Goal: Task Accomplishment & Management: Manage account settings

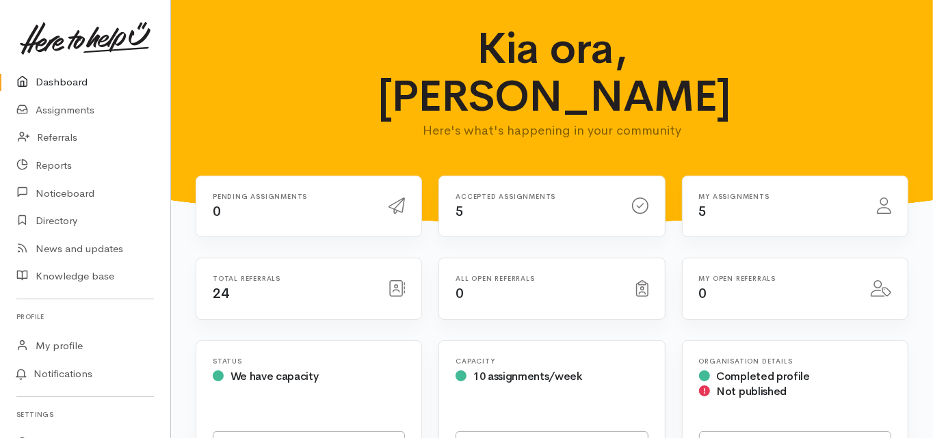
click at [68, 80] on link "Dashboard" at bounding box center [85, 82] width 170 height 28
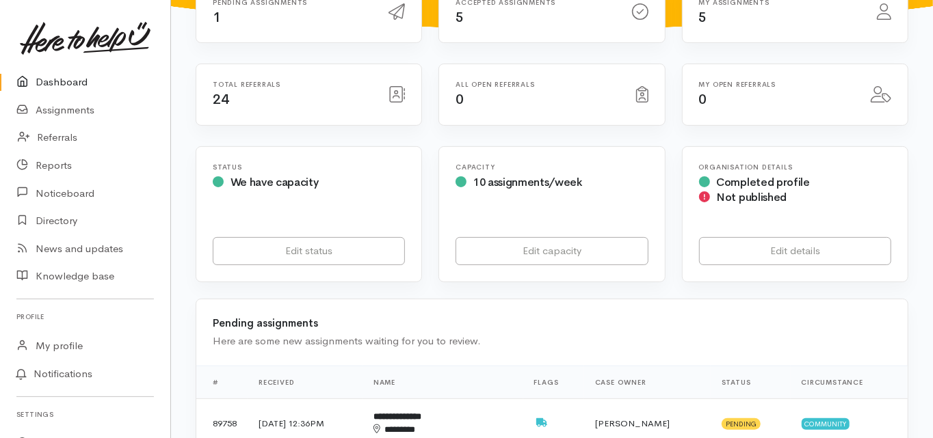
scroll to position [219, 0]
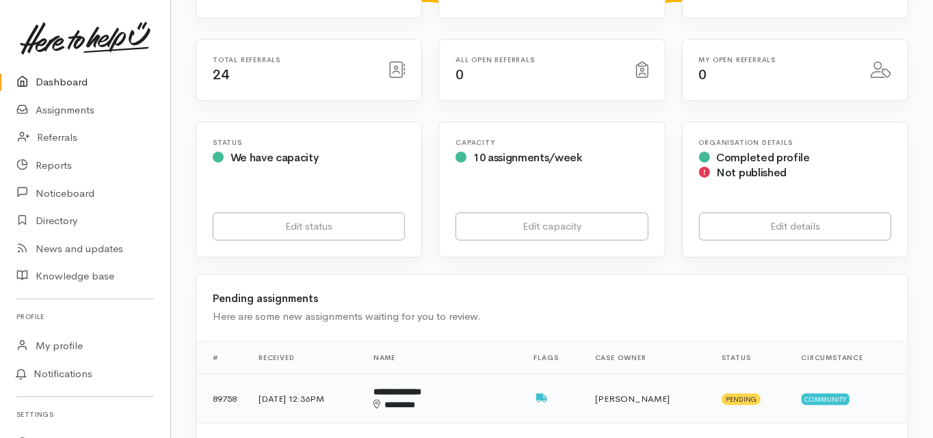
click at [421, 388] on b "**********" at bounding box center [397, 392] width 48 height 9
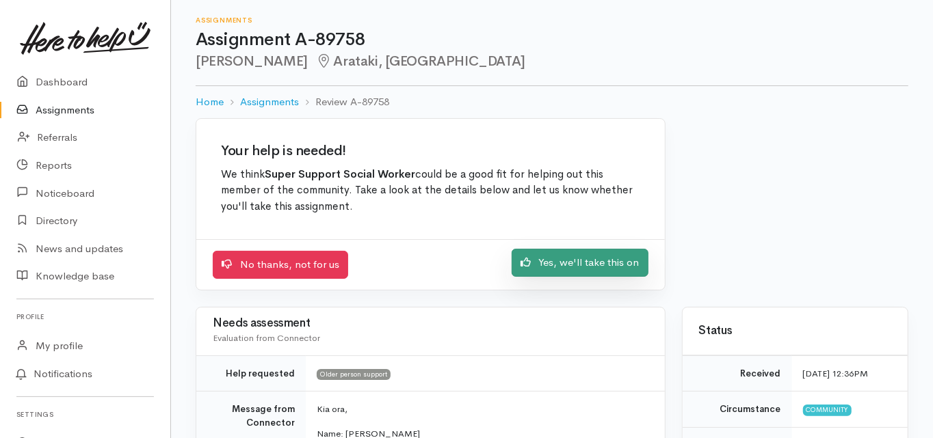
click at [569, 267] on link "Yes, we'll take this on" at bounding box center [580, 263] width 137 height 28
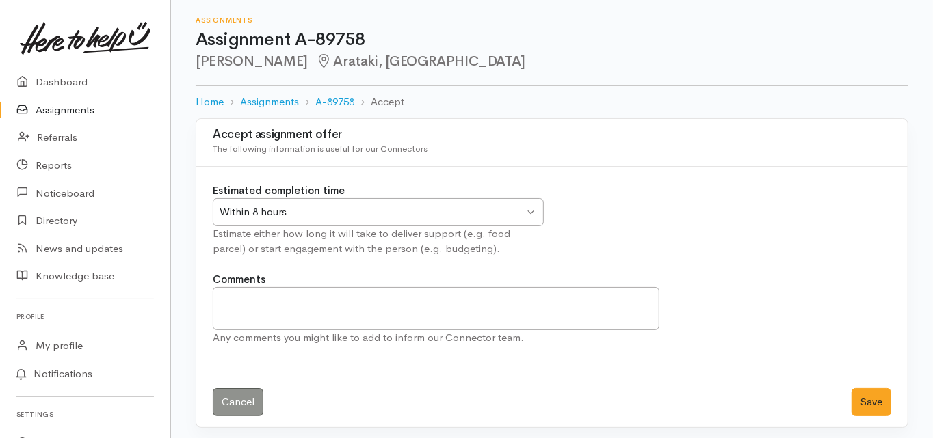
click at [278, 212] on div "Within 8 hours" at bounding box center [372, 212] width 304 height 16
click at [867, 404] on button "Save" at bounding box center [871, 402] width 40 height 28
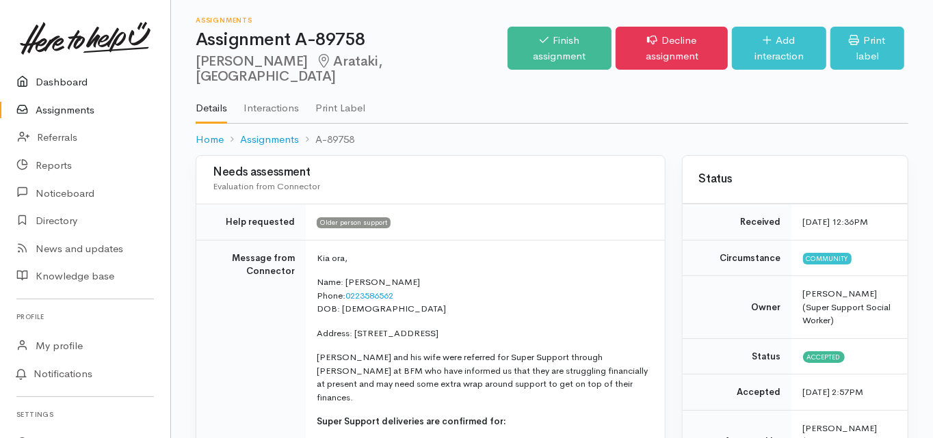
click at [70, 80] on link "Dashboard" at bounding box center [85, 82] width 170 height 28
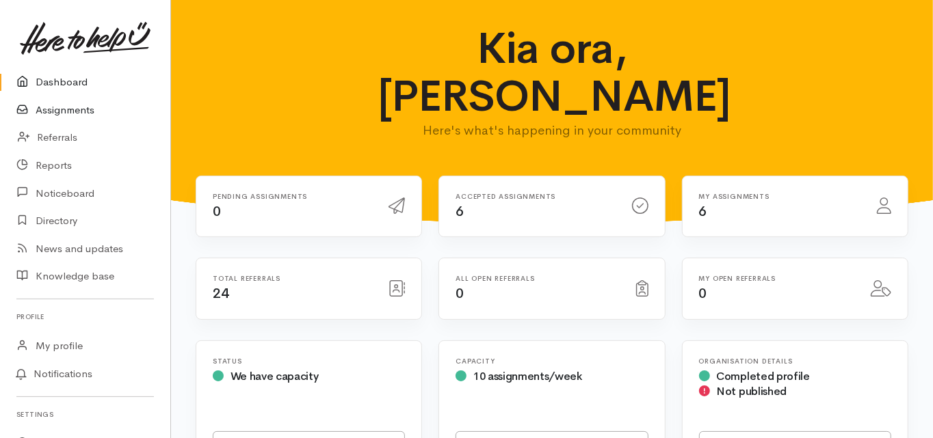
click at [64, 111] on link "Assignments" at bounding box center [85, 110] width 170 height 28
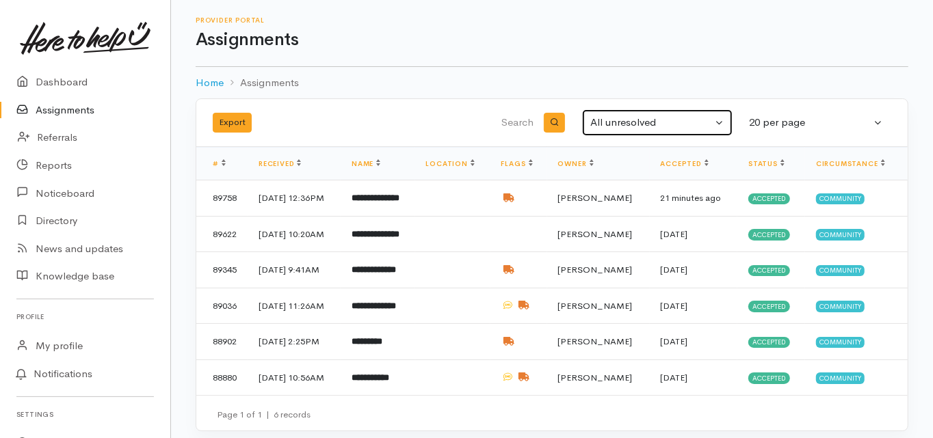
click at [611, 115] on div "All unresolved" at bounding box center [651, 123] width 122 height 16
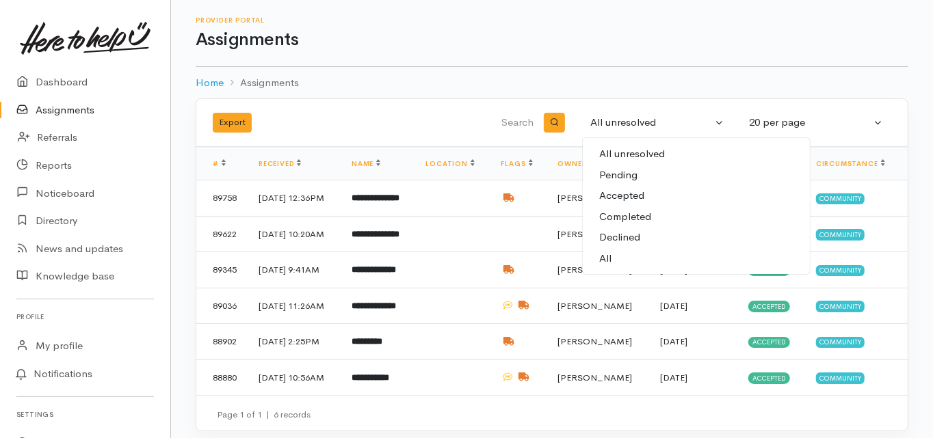
click at [607, 255] on span "All" at bounding box center [605, 259] width 12 height 16
select select "All"
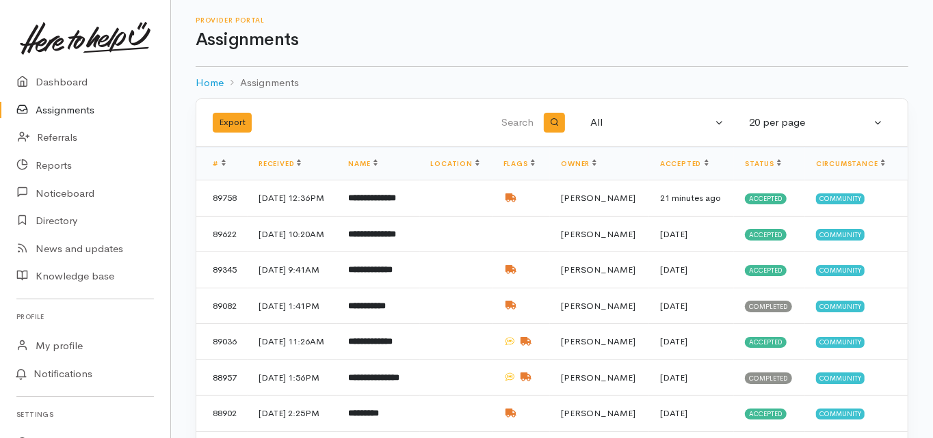
click at [518, 124] on input "search" at bounding box center [466, 123] width 139 height 33
type input "ross b"
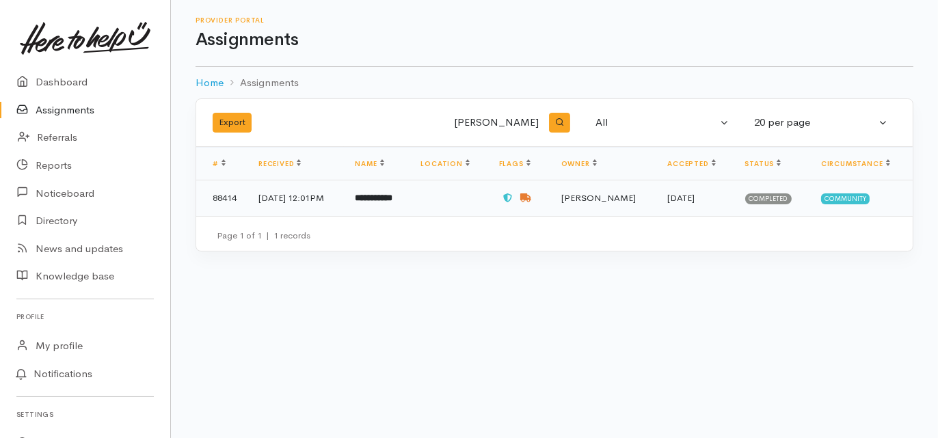
click at [391, 202] on td "**********" at bounding box center [377, 199] width 66 height 36
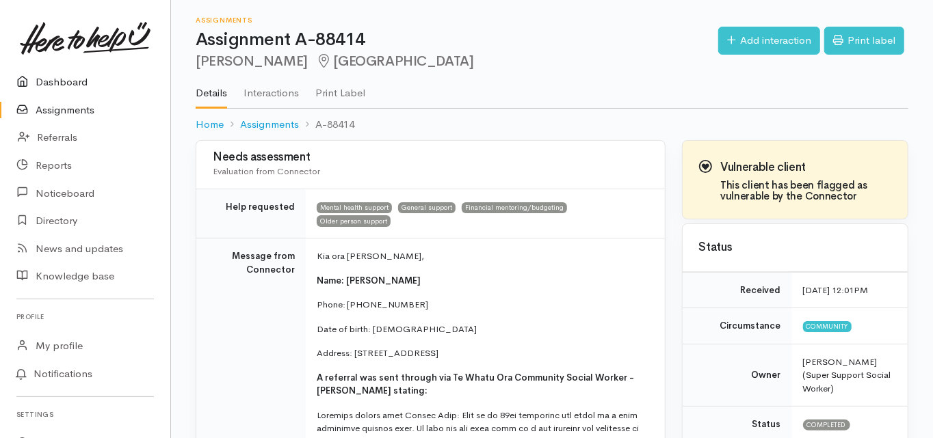
click at [75, 86] on link "Dashboard" at bounding box center [85, 82] width 170 height 28
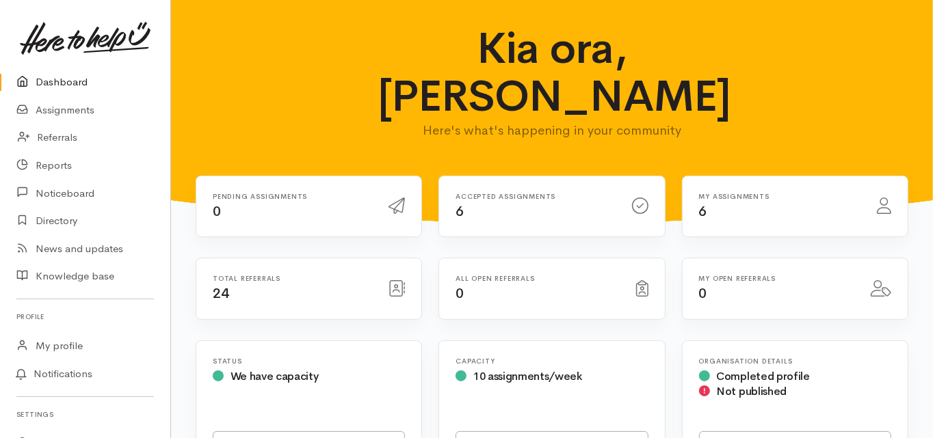
click at [60, 78] on link "Dashboard" at bounding box center [85, 82] width 170 height 28
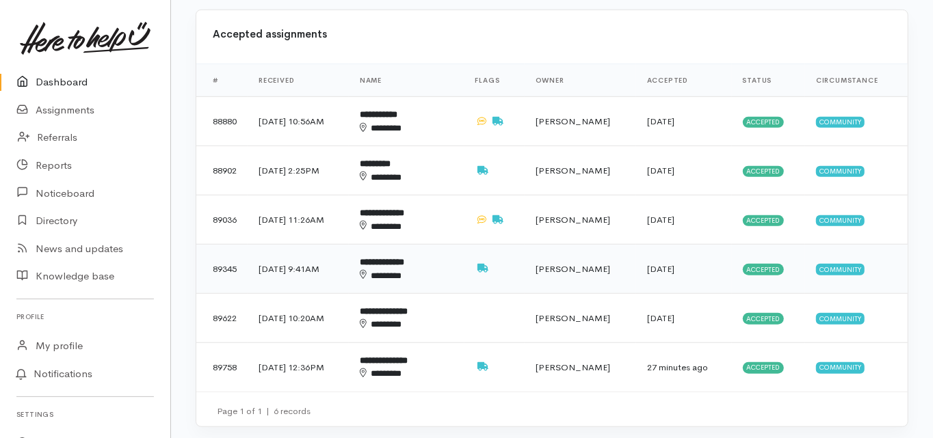
scroll to position [602, 0]
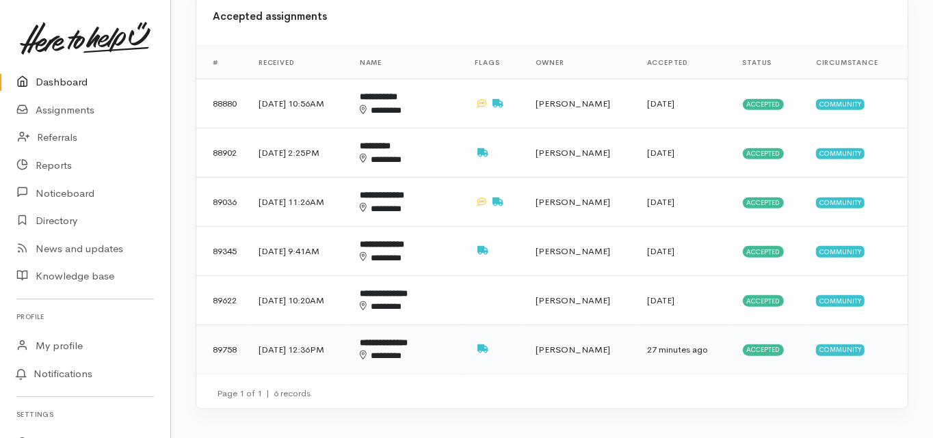
click at [413, 349] on div "********" at bounding box center [399, 355] width 78 height 13
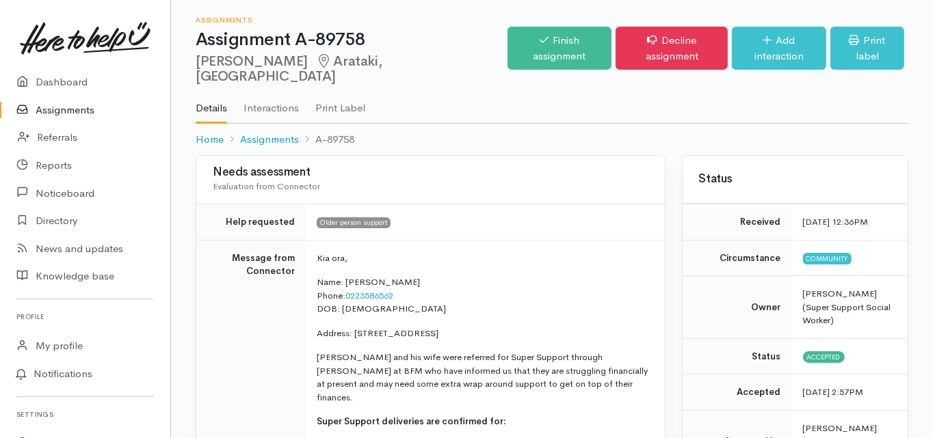
drag, startPoint x: 196, startPoint y: 62, endPoint x: 291, endPoint y: 64, distance: 95.1
click at [291, 64] on h2 "Barney Tamanui Arataki, Tauranga" at bounding box center [352, 69] width 312 height 31
copy h2 "Barney Tamanui"
click at [245, 332] on td "Message from Connector" at bounding box center [250, 401] width 109 height 323
drag, startPoint x: 400, startPoint y: 280, endPoint x: 348, endPoint y: 280, distance: 52.0
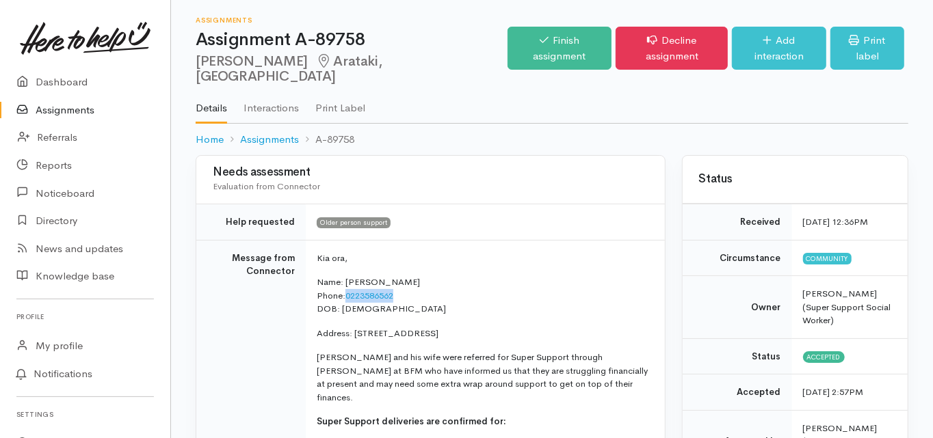
click at [348, 280] on p "Name: Barney Tamanui Phone: 0223586562 DOB: 01/07/1957" at bounding box center [483, 296] width 332 height 40
copy link "0223586562"
drag, startPoint x: 393, startPoint y: 296, endPoint x: 340, endPoint y: 298, distance: 52.7
click at [340, 298] on p "Name: Barney Tamanui Phone: 0223586562 DOB: 01/07/1957" at bounding box center [483, 296] width 332 height 40
copy p "01/07/1957"
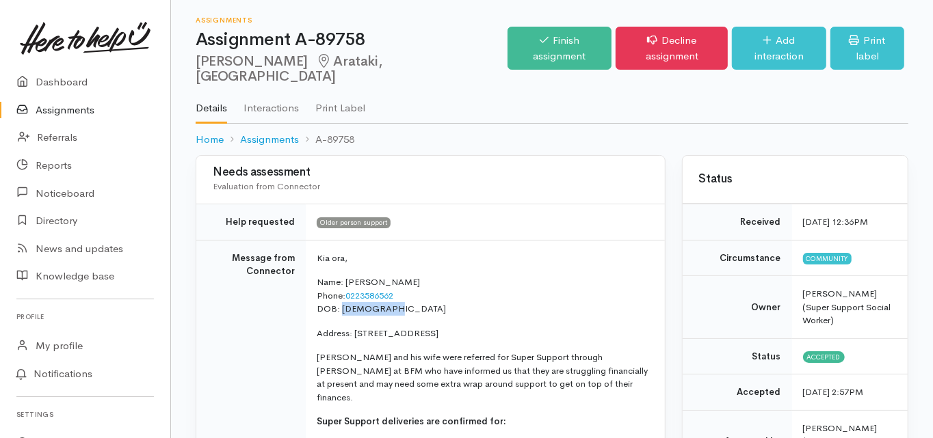
drag, startPoint x: 355, startPoint y: 315, endPoint x: 457, endPoint y: 318, distance: 101.9
click at [457, 327] on p "Address: Unit 3/56 Monowai Street, Mount Maunganui" at bounding box center [483, 334] width 332 height 14
copy p "Unit 3/56 Monowai Street"
click at [212, 332] on td "Message from Connector" at bounding box center [250, 401] width 109 height 323
click at [241, 323] on td "Message from Connector" at bounding box center [250, 401] width 109 height 323
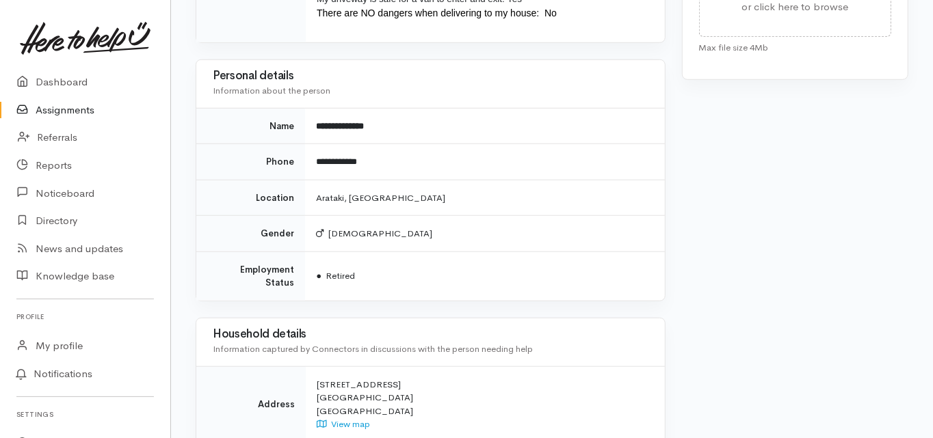
scroll to position [741, 0]
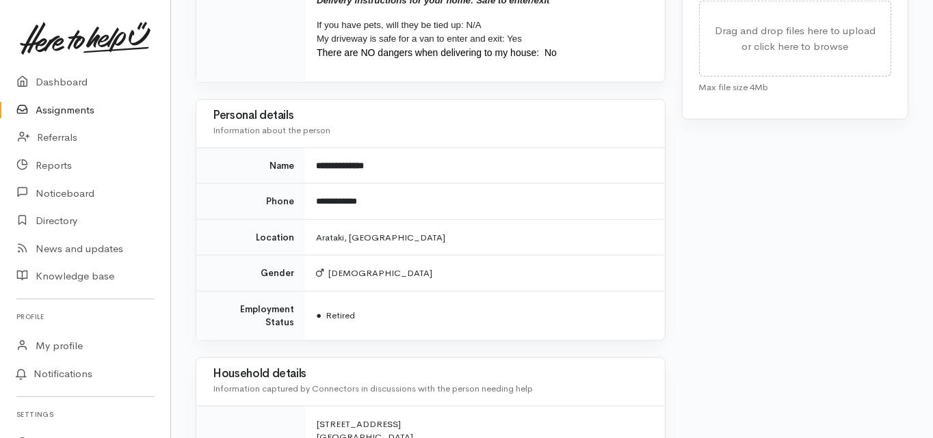
click at [239, 220] on td "Location" at bounding box center [250, 238] width 109 height 36
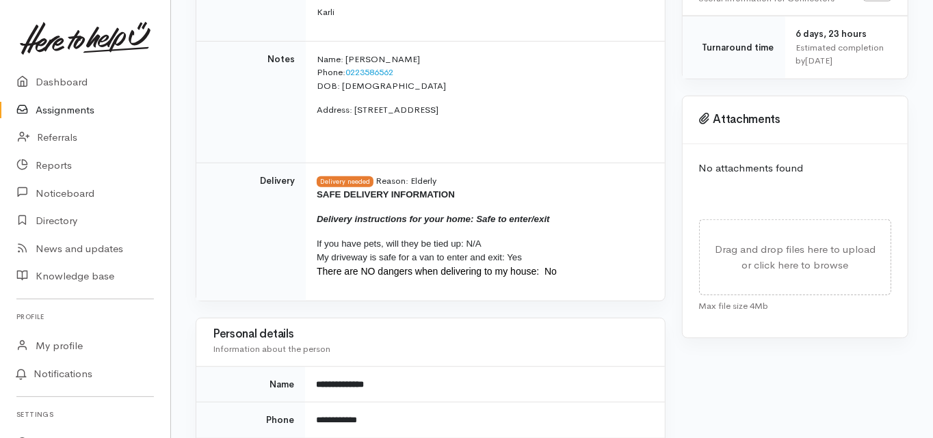
scroll to position [249, 0]
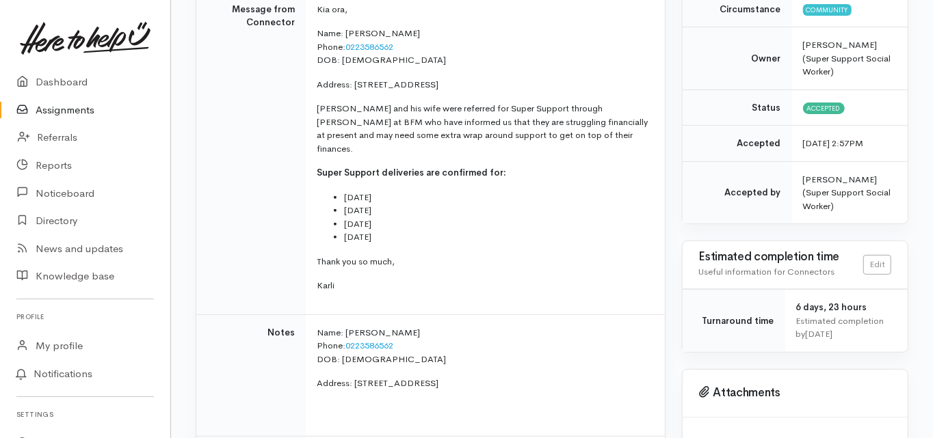
drag, startPoint x: 239, startPoint y: 195, endPoint x: 475, endPoint y: 275, distance: 249.1
click at [475, 275] on td "Kia ora, Name: Barney Tamanui Phone: 0223586562 DOB: 01/07/1957 Address: Unit 3…" at bounding box center [485, 152] width 359 height 323
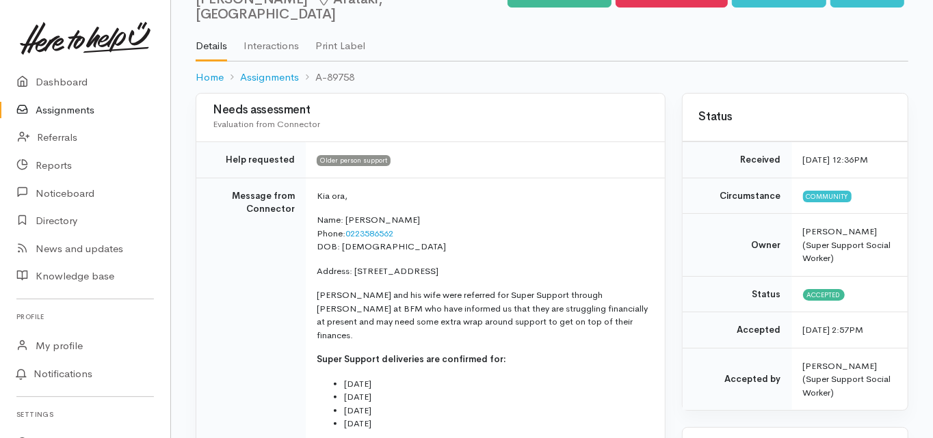
scroll to position [0, 0]
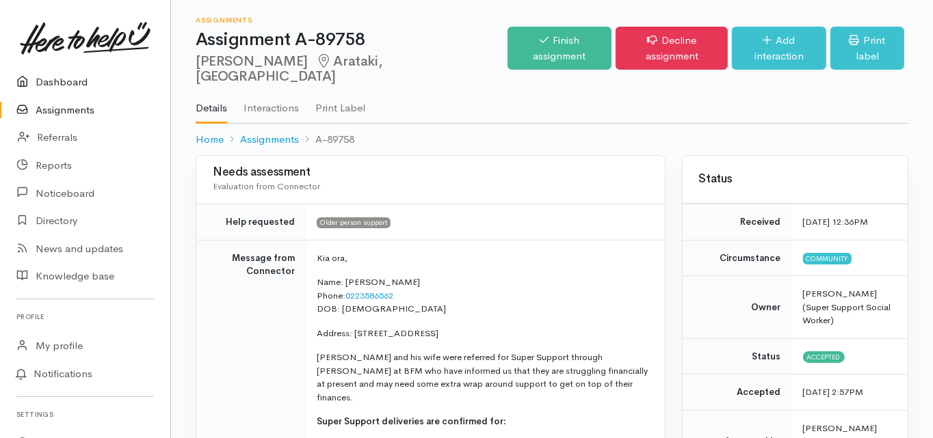
click at [80, 83] on link "Dashboard" at bounding box center [85, 82] width 170 height 28
